Goal: Task Accomplishment & Management: Complete application form

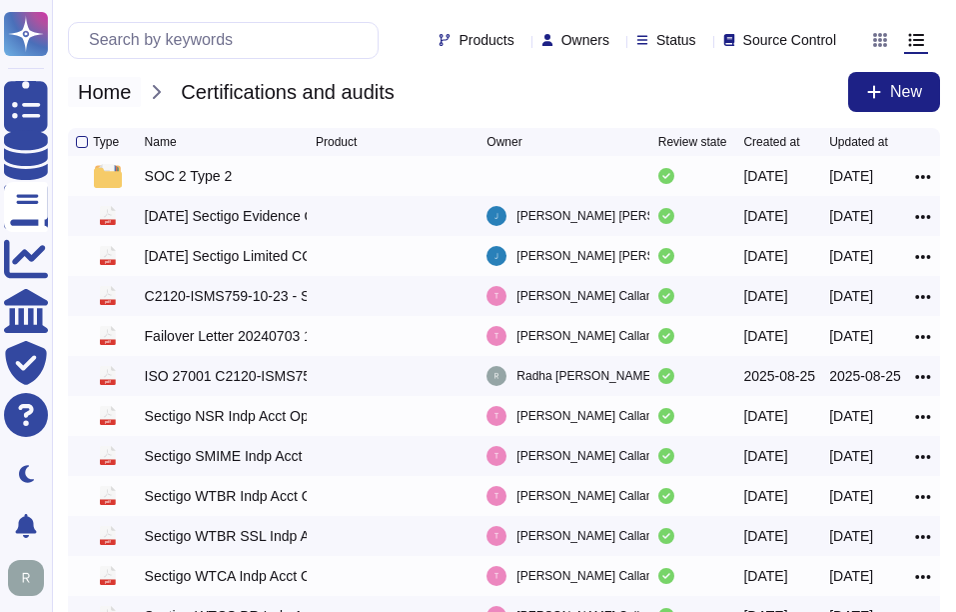
click at [101, 102] on span "Home" at bounding box center [104, 92] width 73 height 30
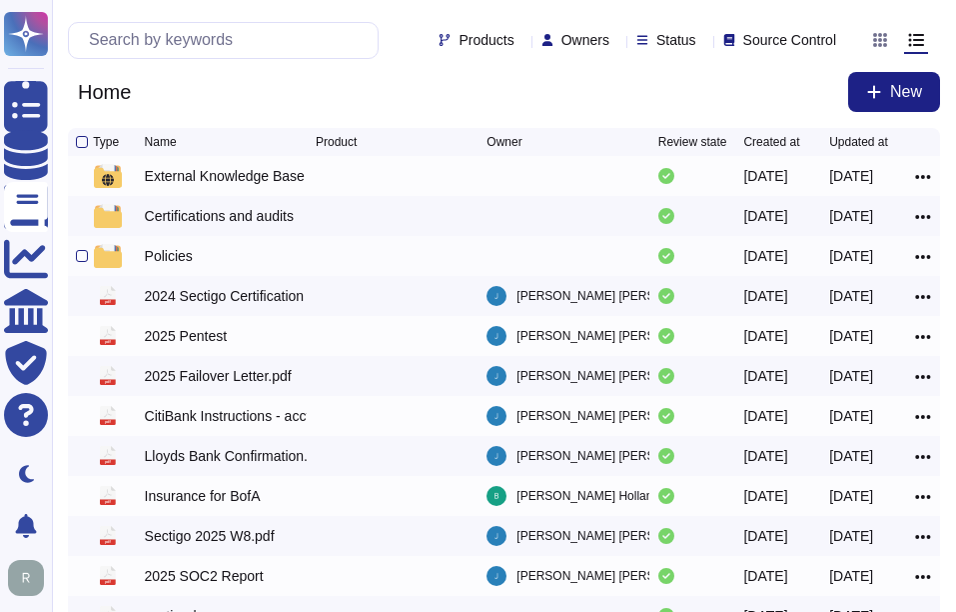
click at [165, 256] on div "Policies" at bounding box center [169, 256] width 48 height 20
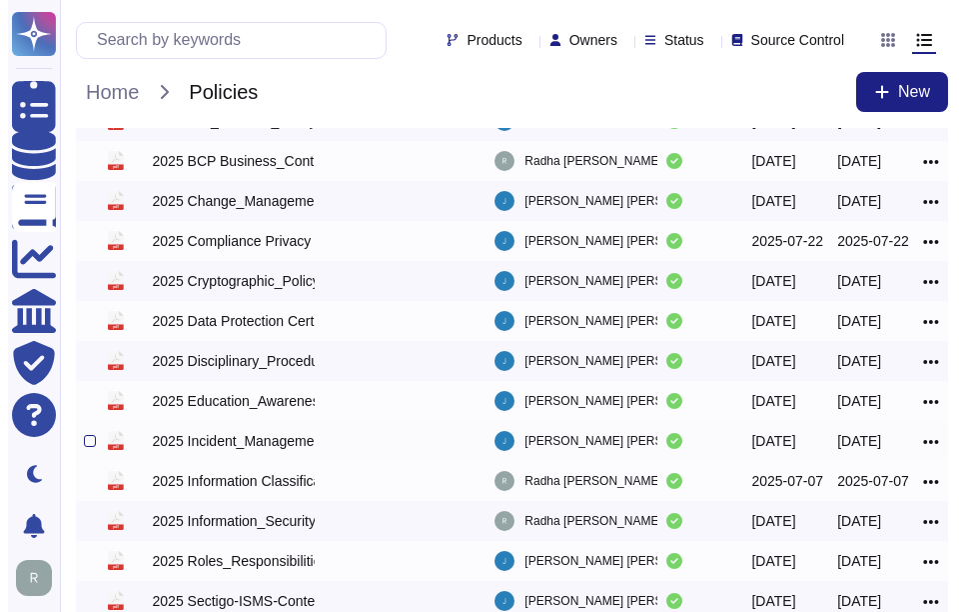
scroll to position [300, 0]
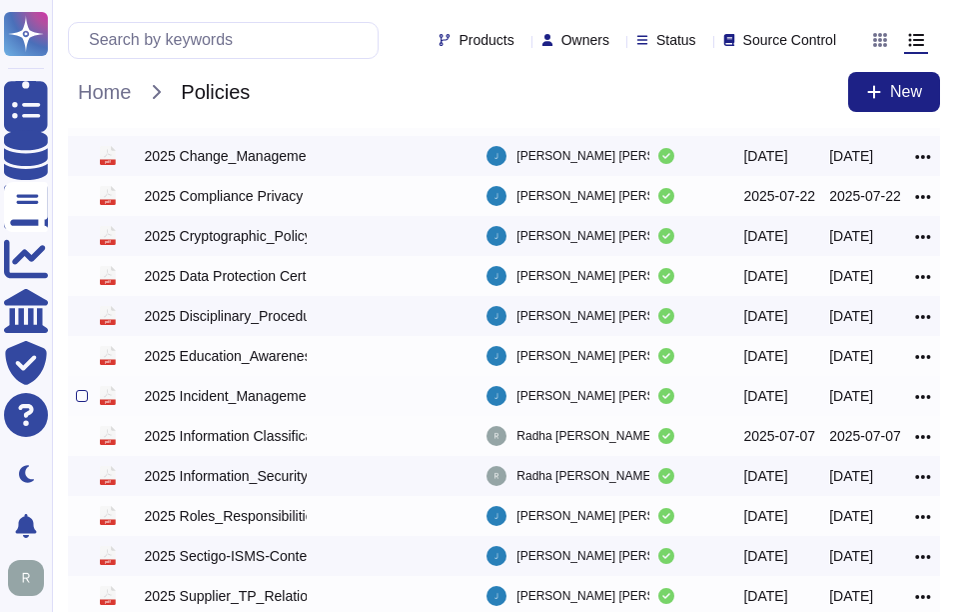
click at [226, 398] on div "2025 Incident_Management_Procedure.pdf" at bounding box center [226, 396] width 163 height 20
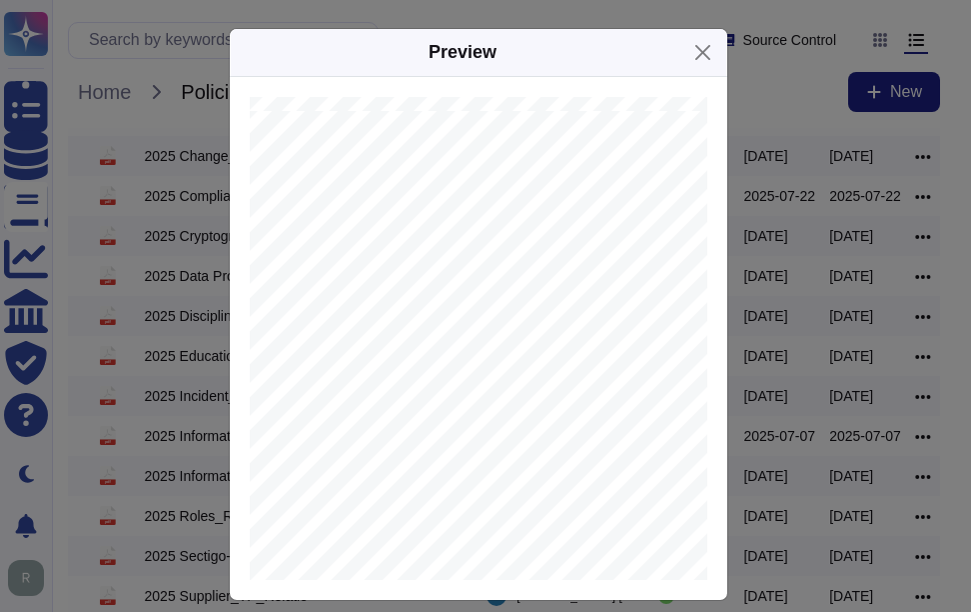
scroll to position [2498, 254]
click at [507, 564] on div "ISMS.035 Incident Management Procedure Internal Version 2.4 This document is un…" at bounding box center [407, 424] width 799 height 1130
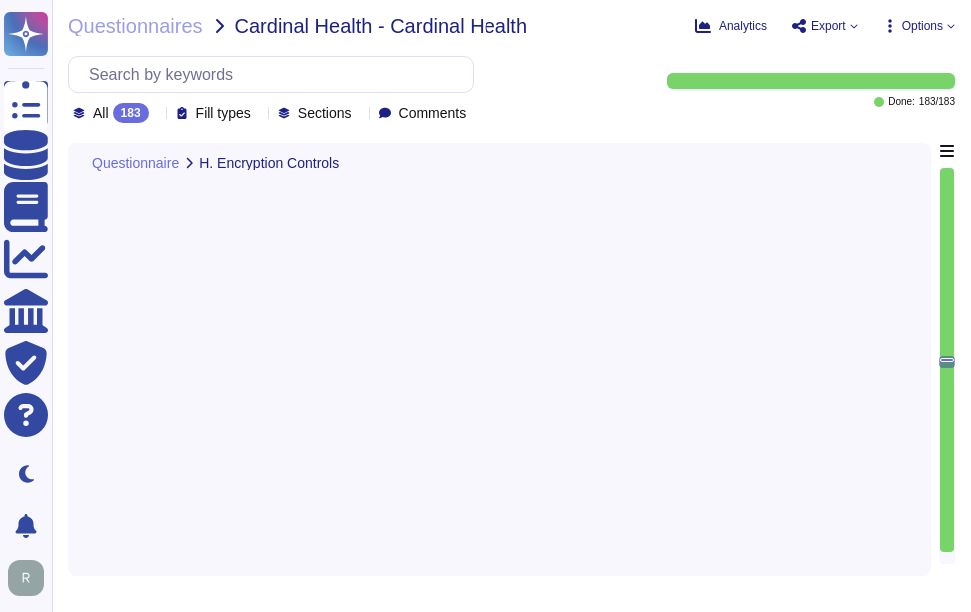
type textarea "Yes, our company encrypts information in transit using secure protocols such as…"
type textarea "Yes, our company encrypts all customer data at rest, including backups, using A…"
type textarea "Yes, our company uses physical Hardware Security Modules (HSMs) to support key …"
type textarea "Yes, customers manage their own encryption keys. This includes the ability to g…"
type textarea "Yes, our company implements data masking techniques to obfuscate sensitive cust…"
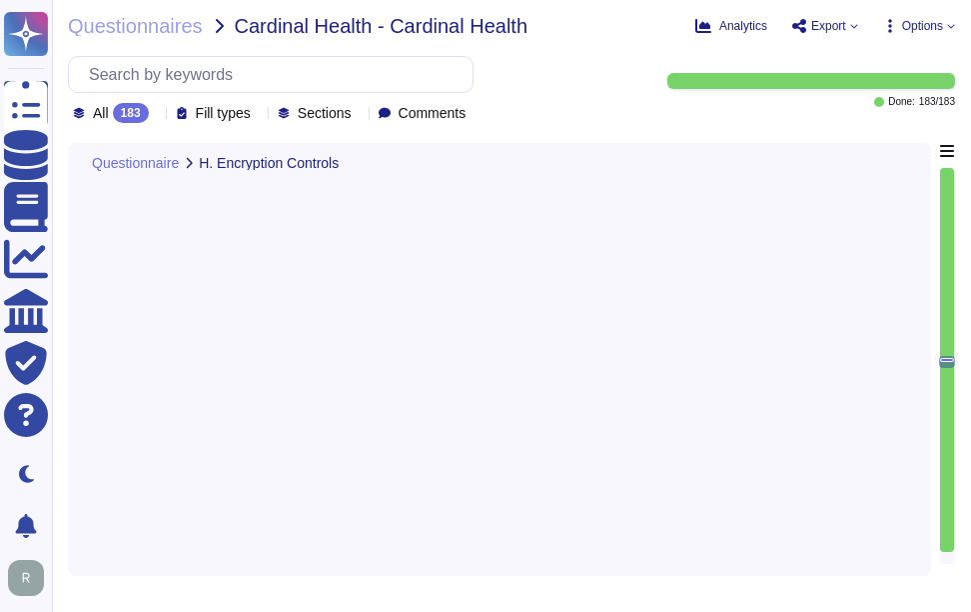
scroll to position [2, 0]
